Goal: Task Accomplishment & Management: Use online tool/utility

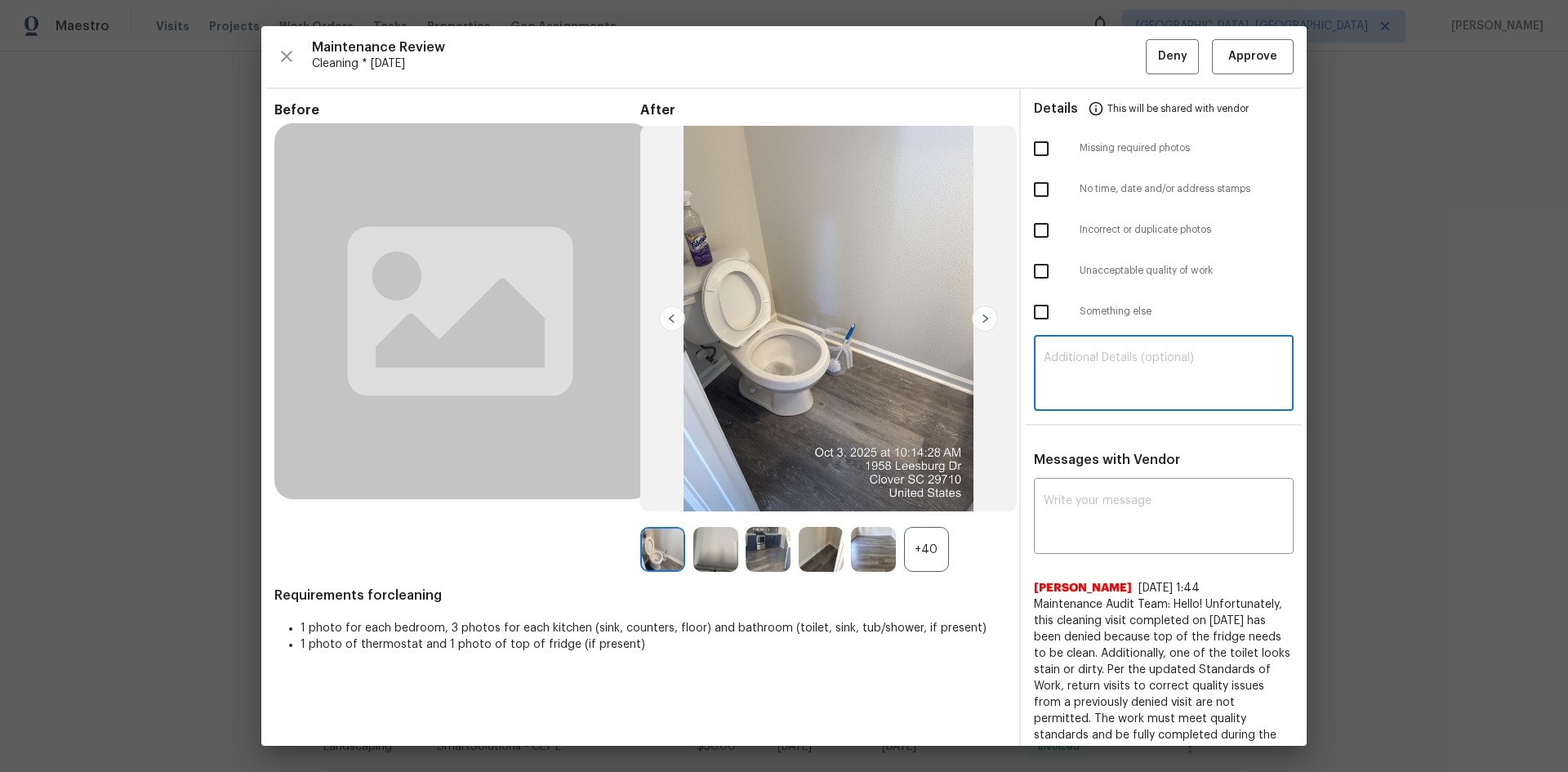
click at [1126, 373] on textarea at bounding box center [1163, 375] width 240 height 46
type textarea "Maintenance Audit Team: Hello! Unfortunately, this Cleaning visit completed on …"
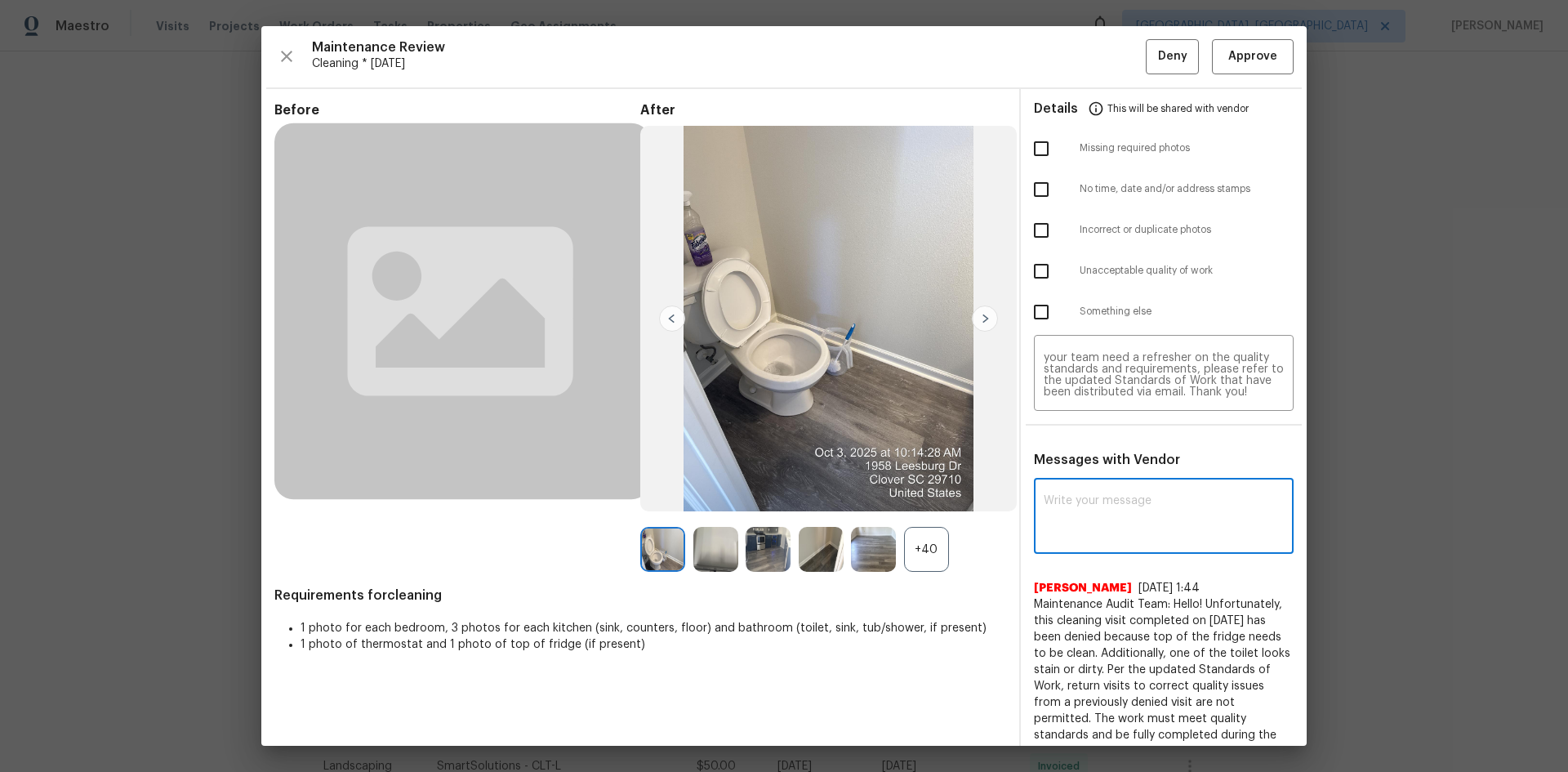
click at [1126, 507] on textarea at bounding box center [1163, 518] width 240 height 46
paste textarea "Maintenance Audit Team: Hello! Unfortunately, this Cleaning visit completed on …"
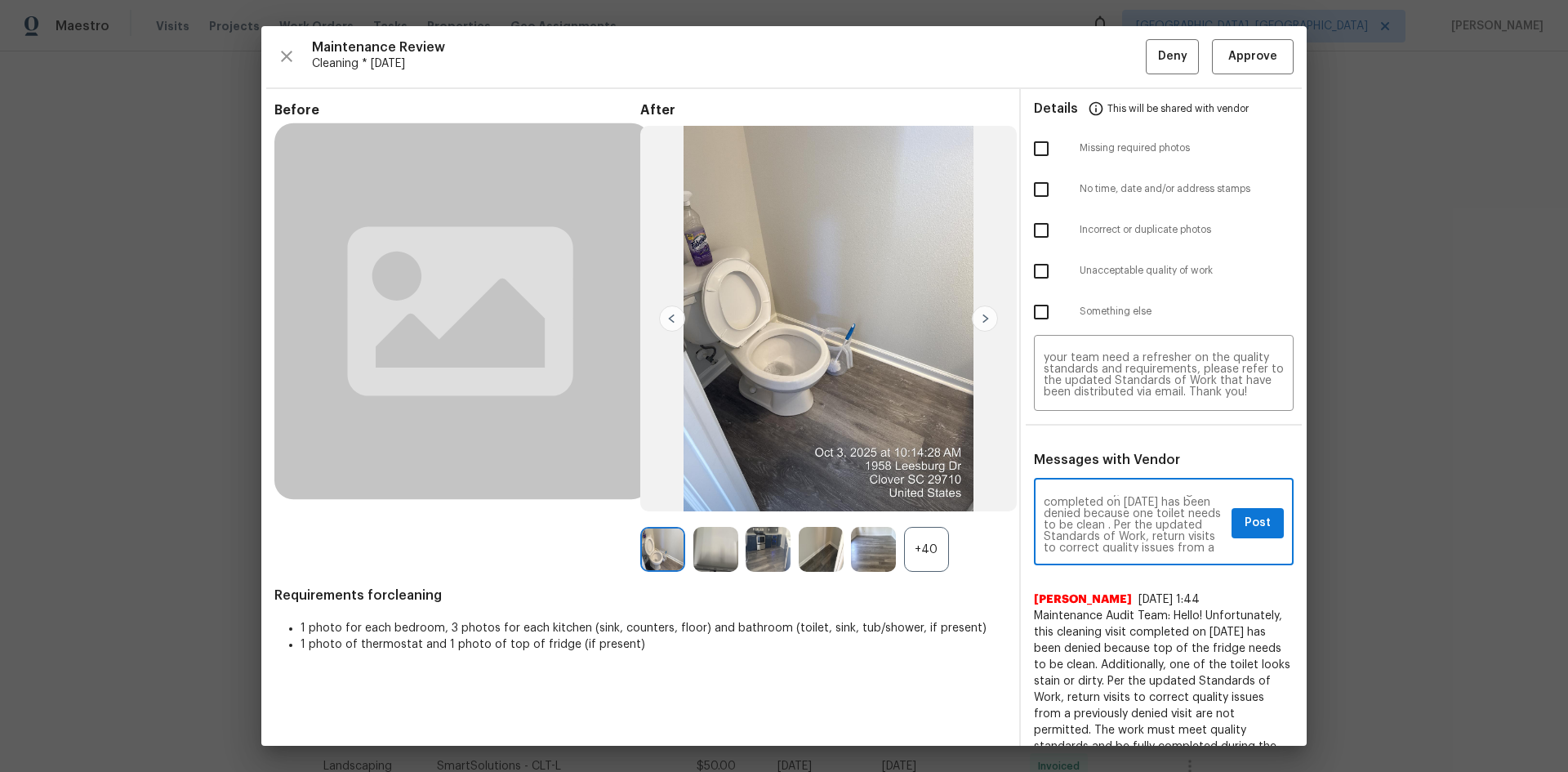
scroll to position [32, 0]
type textarea "Maintenance Audit Team: Hello! Unfortunately, this Cleaning visit completed on …"
click at [1251, 522] on span "Post" at bounding box center [1257, 523] width 26 height 20
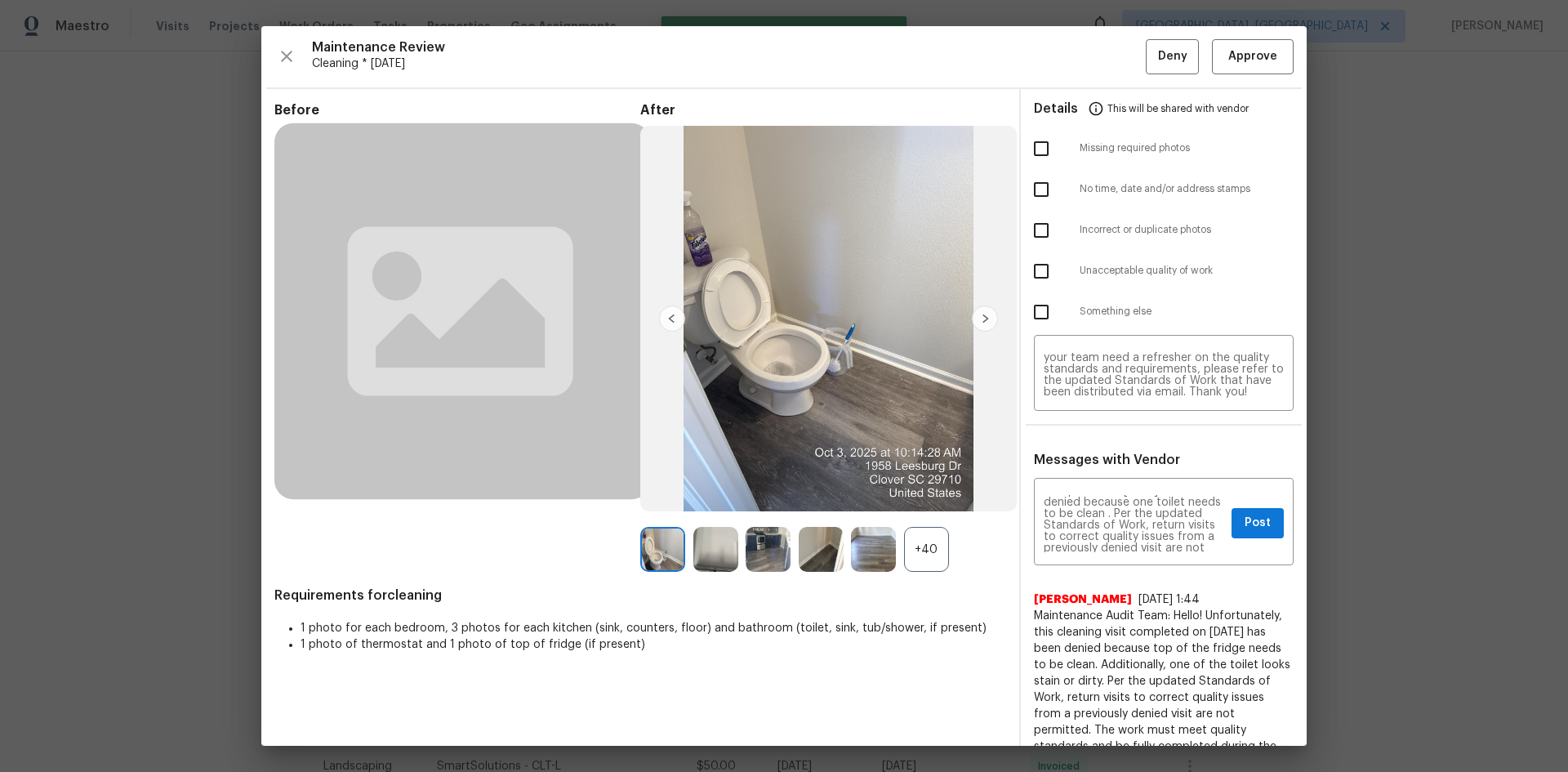
scroll to position [0, 0]
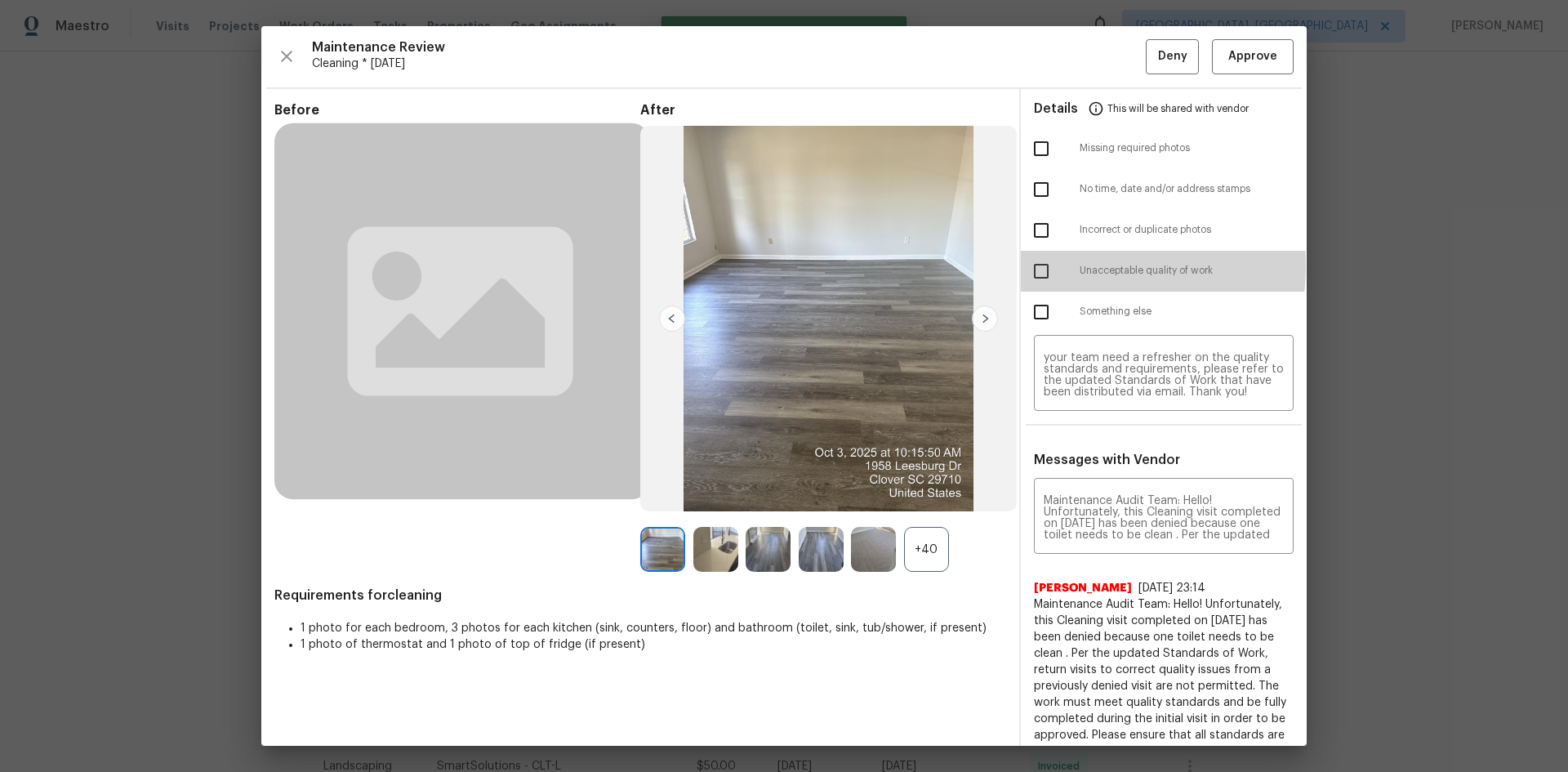
click at [1042, 265] on input "checkbox" at bounding box center [1042, 271] width 34 height 34
checkbox input "true"
click at [1158, 59] on span "Deny" at bounding box center [1173, 56] width 29 height 20
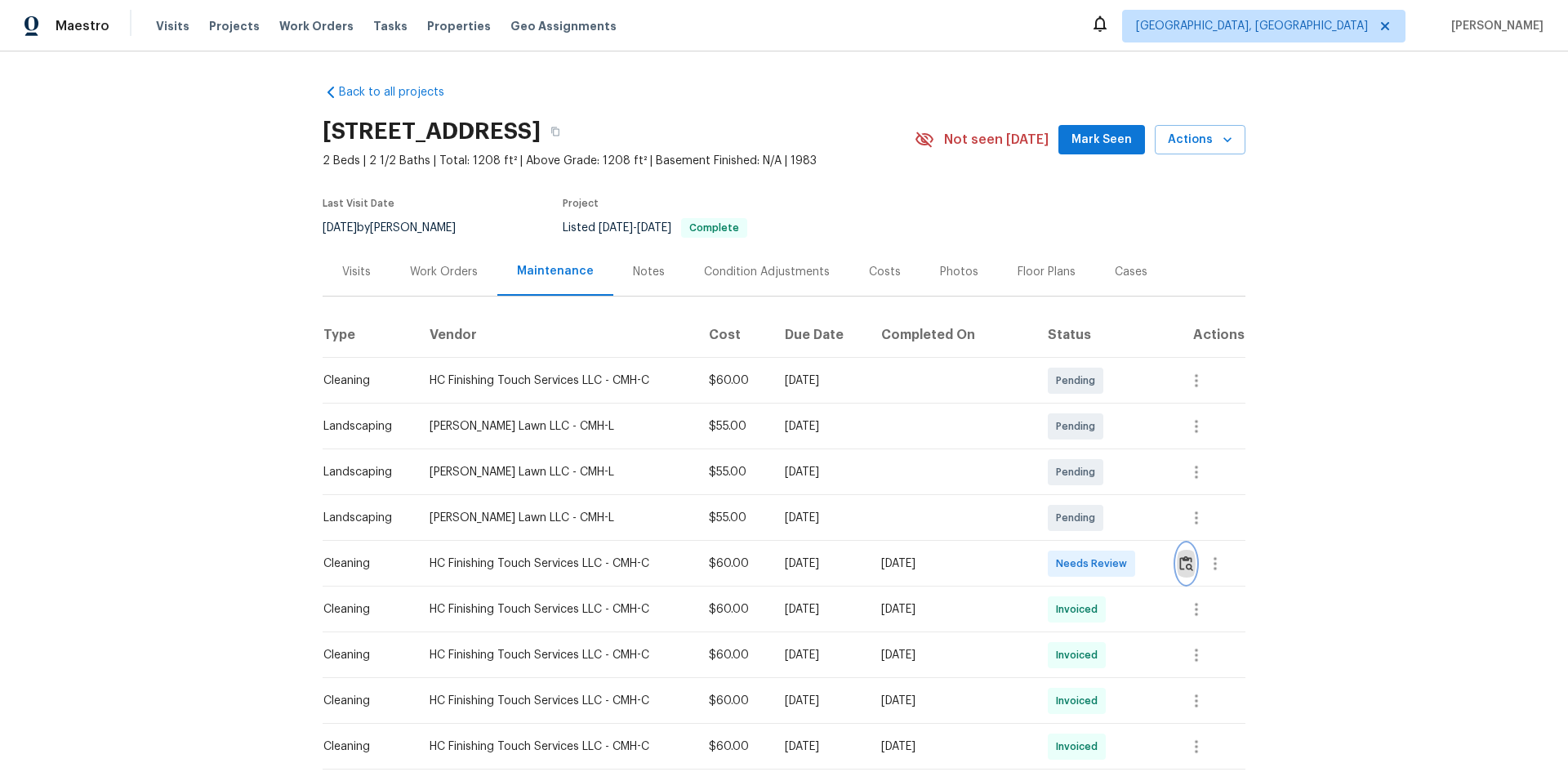
click at [1115, 516] on img "button" at bounding box center [1186, 563] width 14 height 15
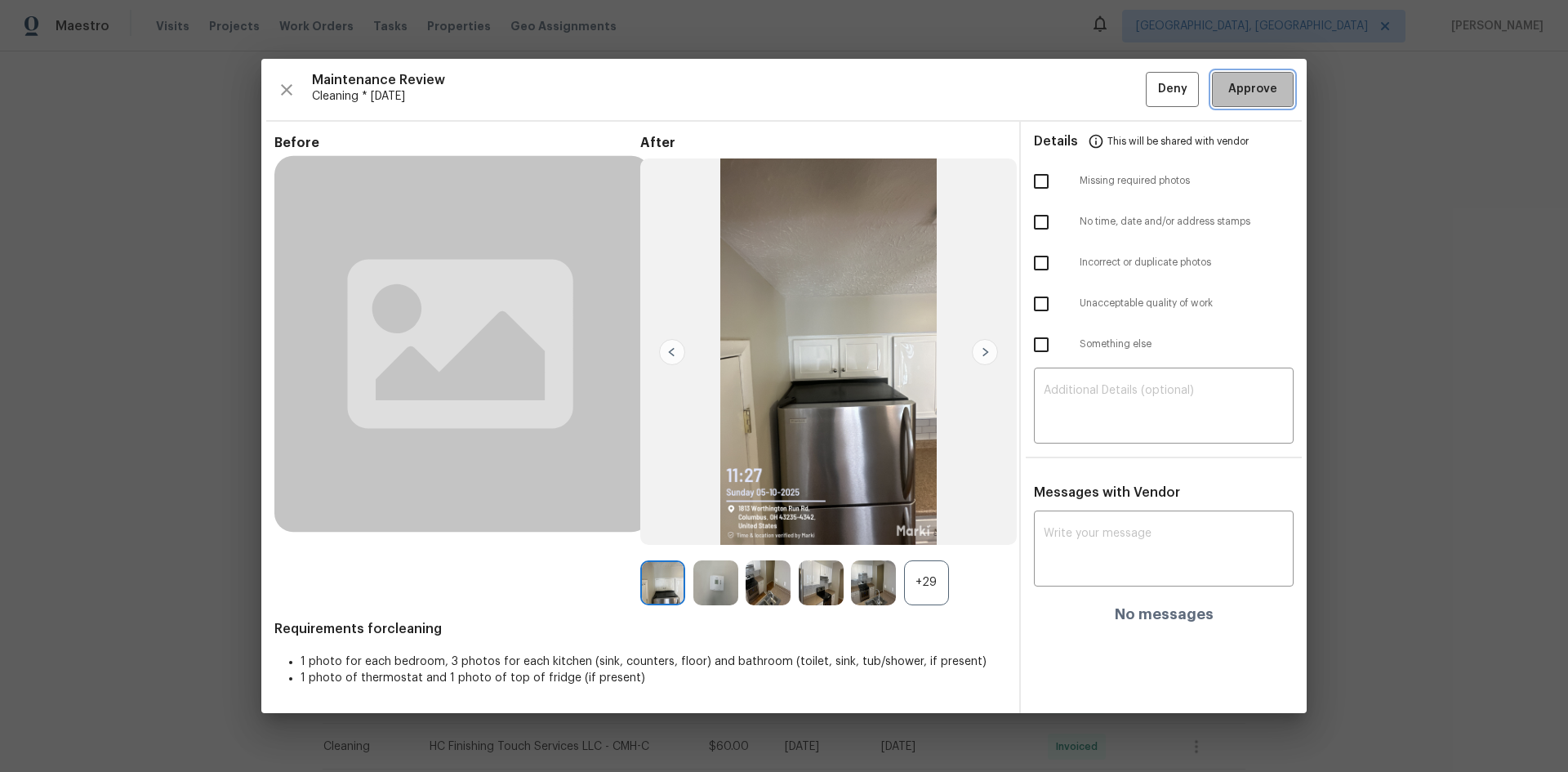
click at [1115, 102] on button "Approve" at bounding box center [1252, 89] width 82 height 35
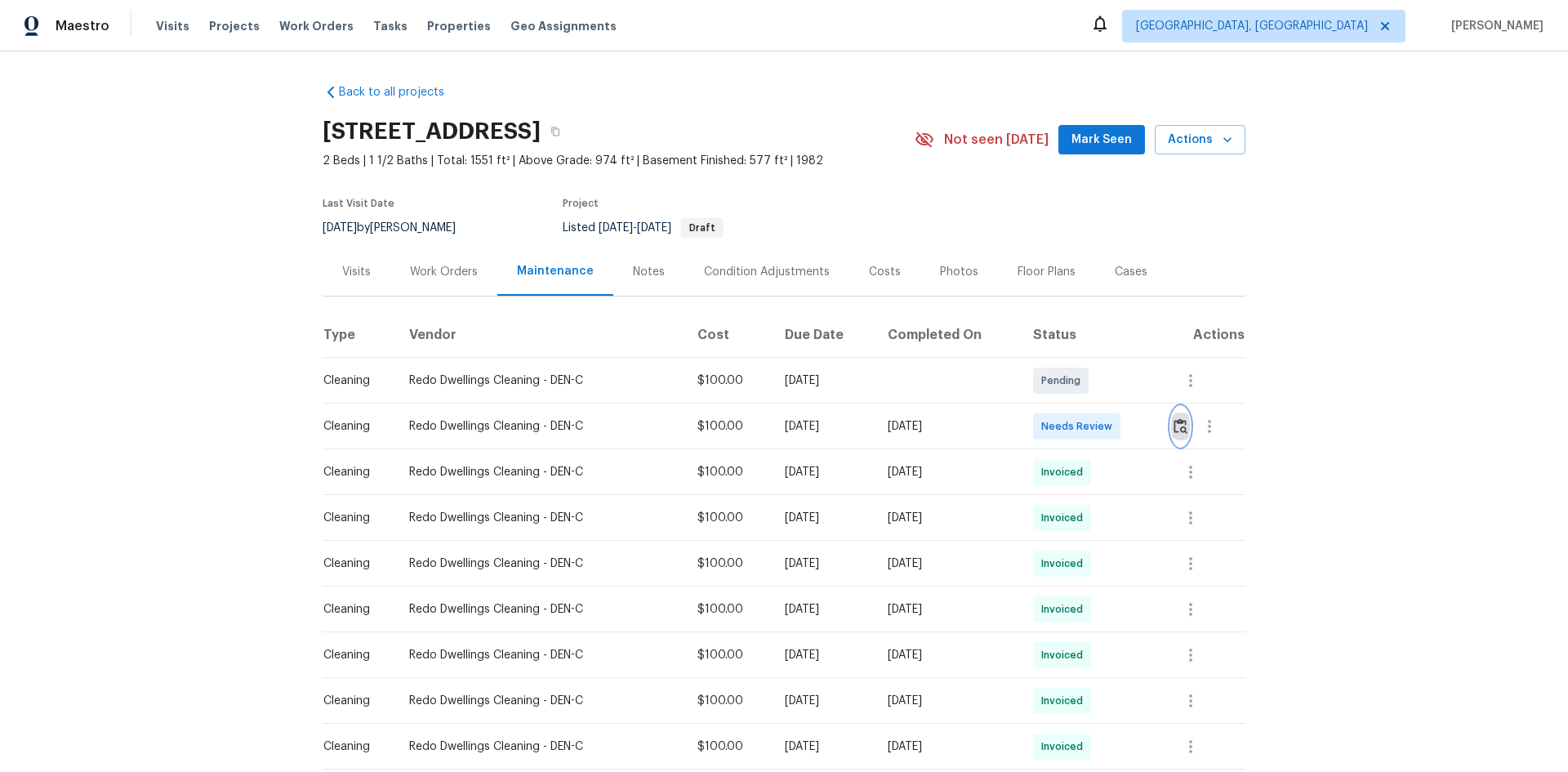
click at [1115, 423] on img "button" at bounding box center [1180, 426] width 14 height 15
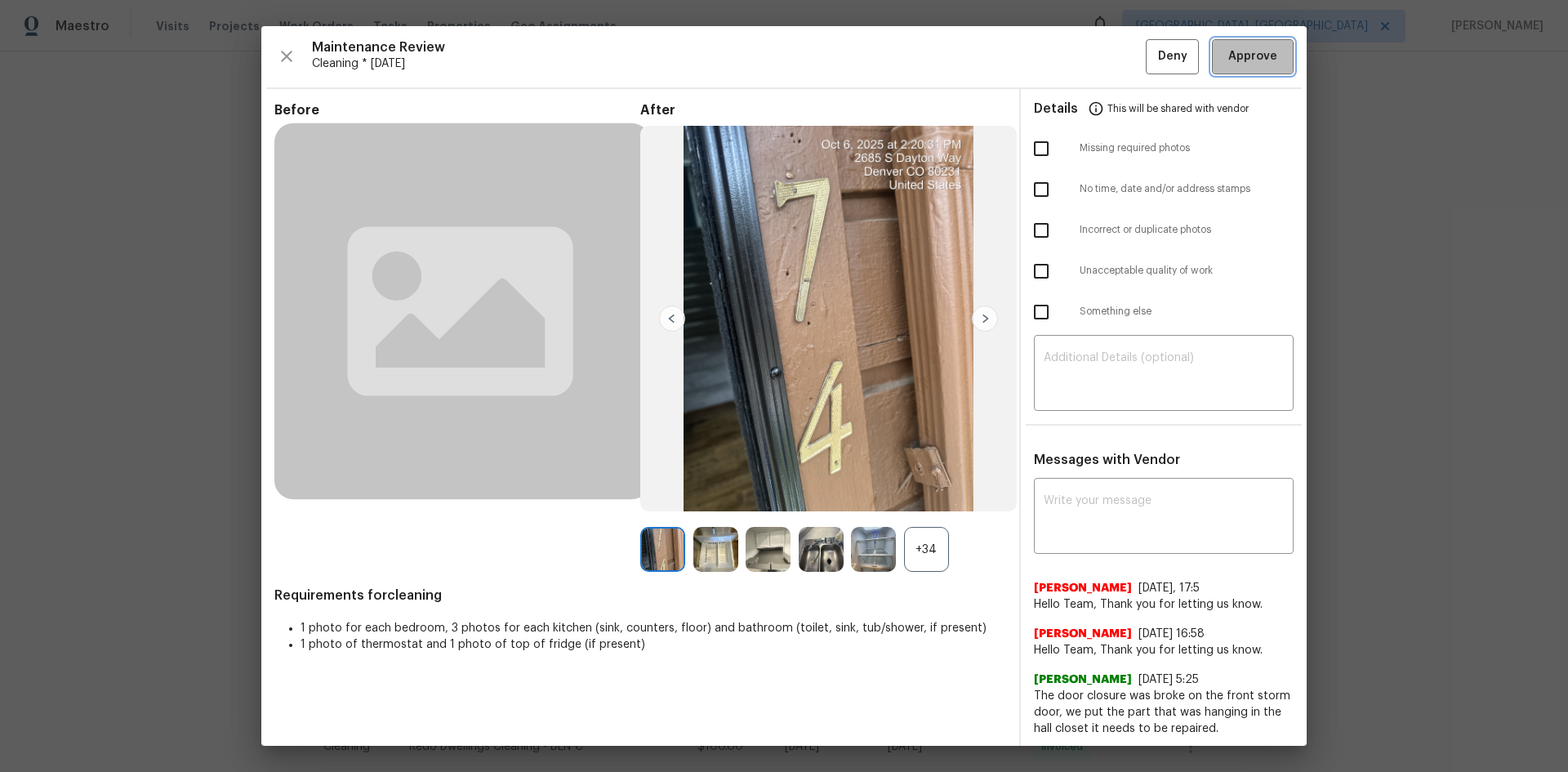
click at [1115, 69] on button "Approve" at bounding box center [1252, 56] width 82 height 35
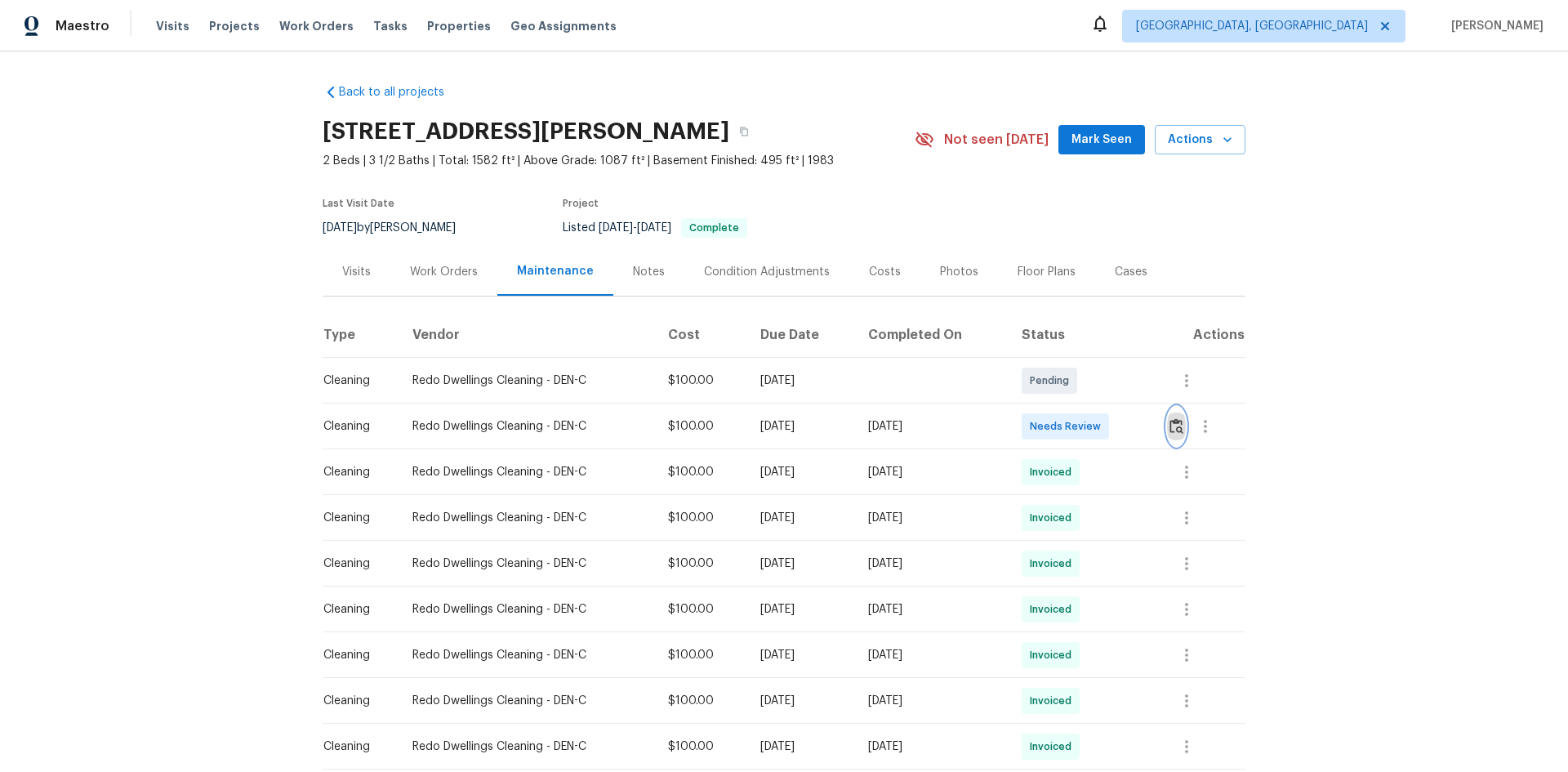
click at [1115, 432] on img "button" at bounding box center [1176, 426] width 14 height 15
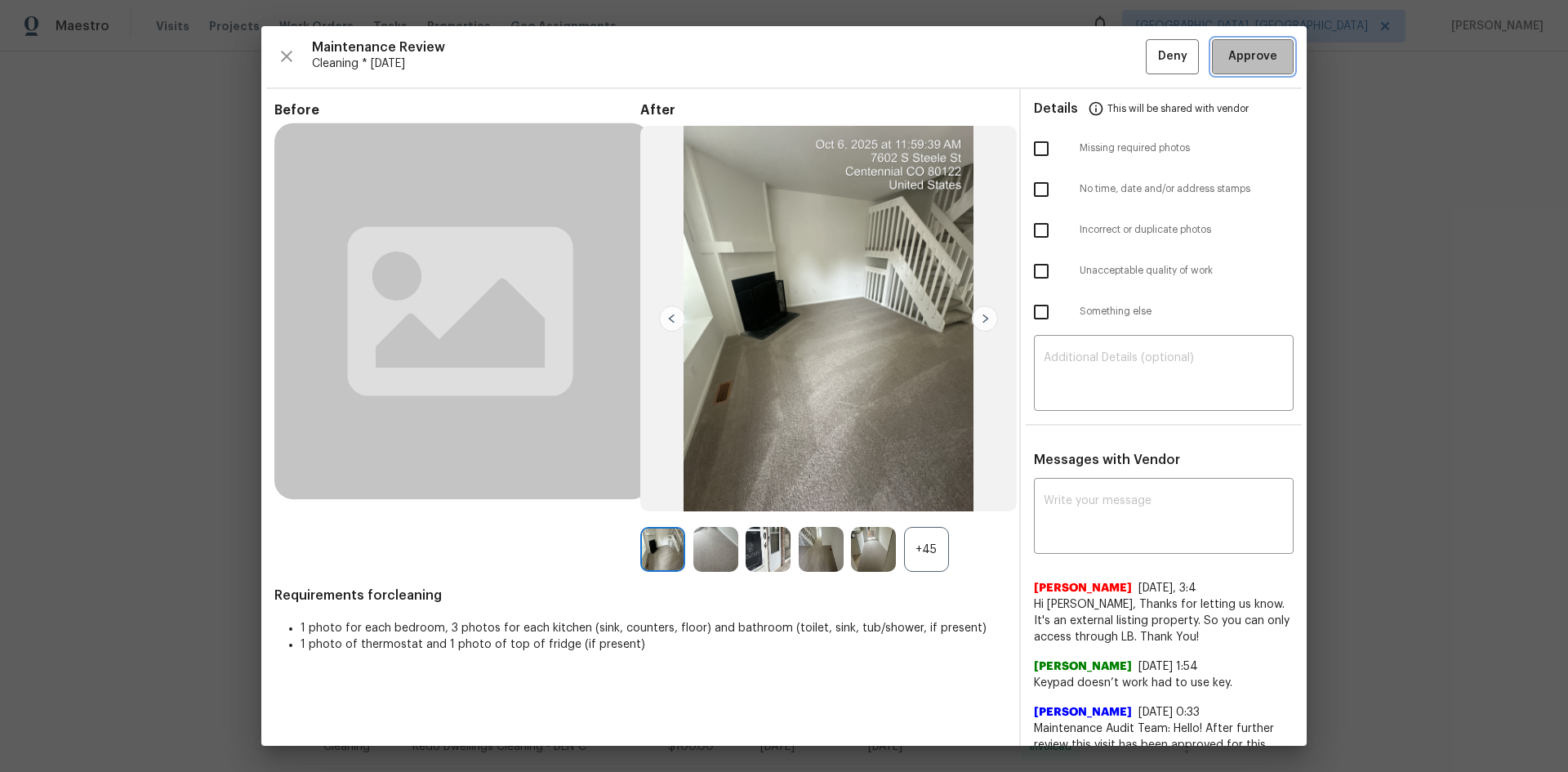
click at [1115, 55] on span "Approve" at bounding box center [1252, 56] width 49 height 20
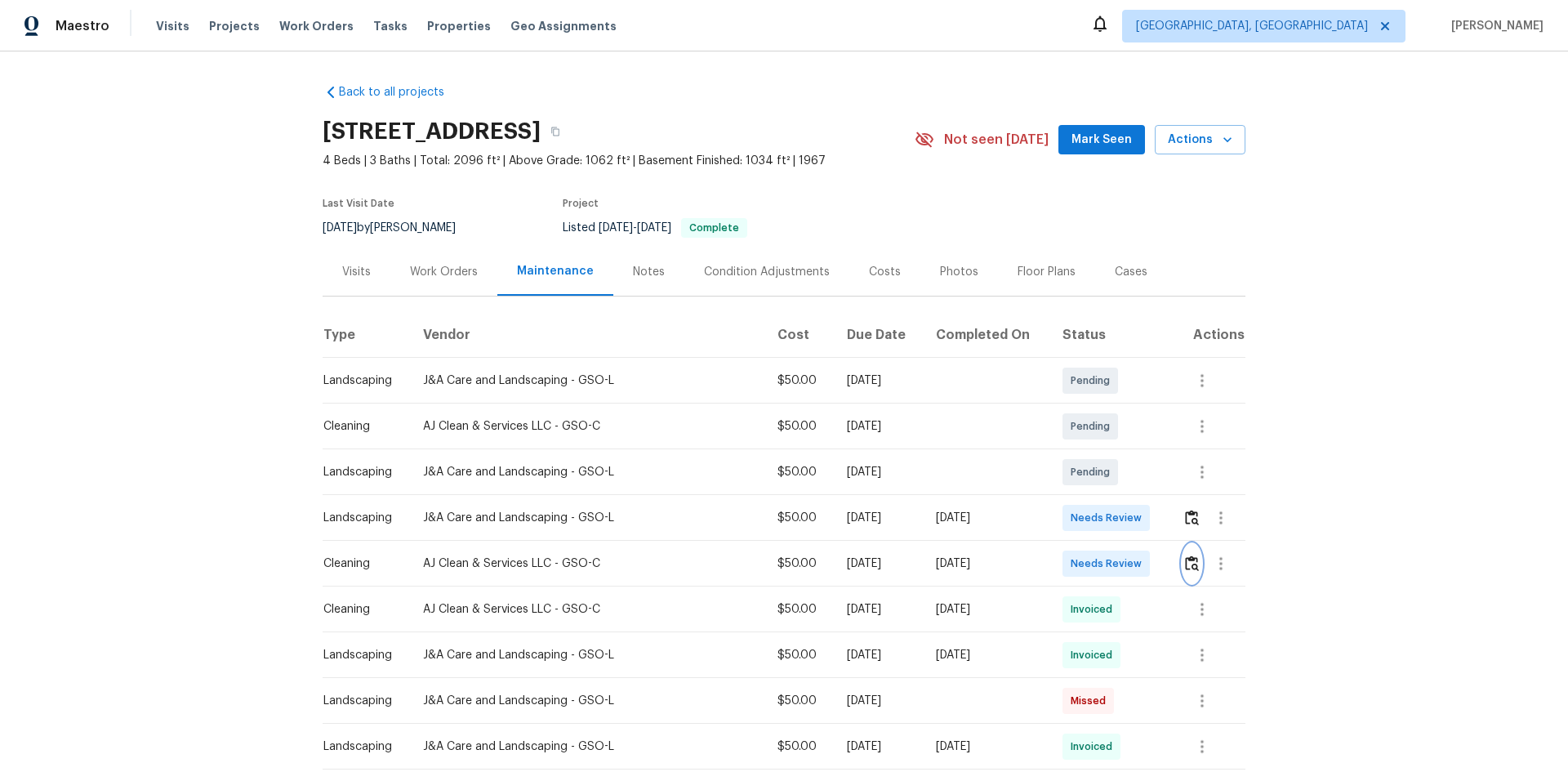
click at [1115, 516] on img "button" at bounding box center [1192, 563] width 14 height 15
